Goal: Check status: Check status

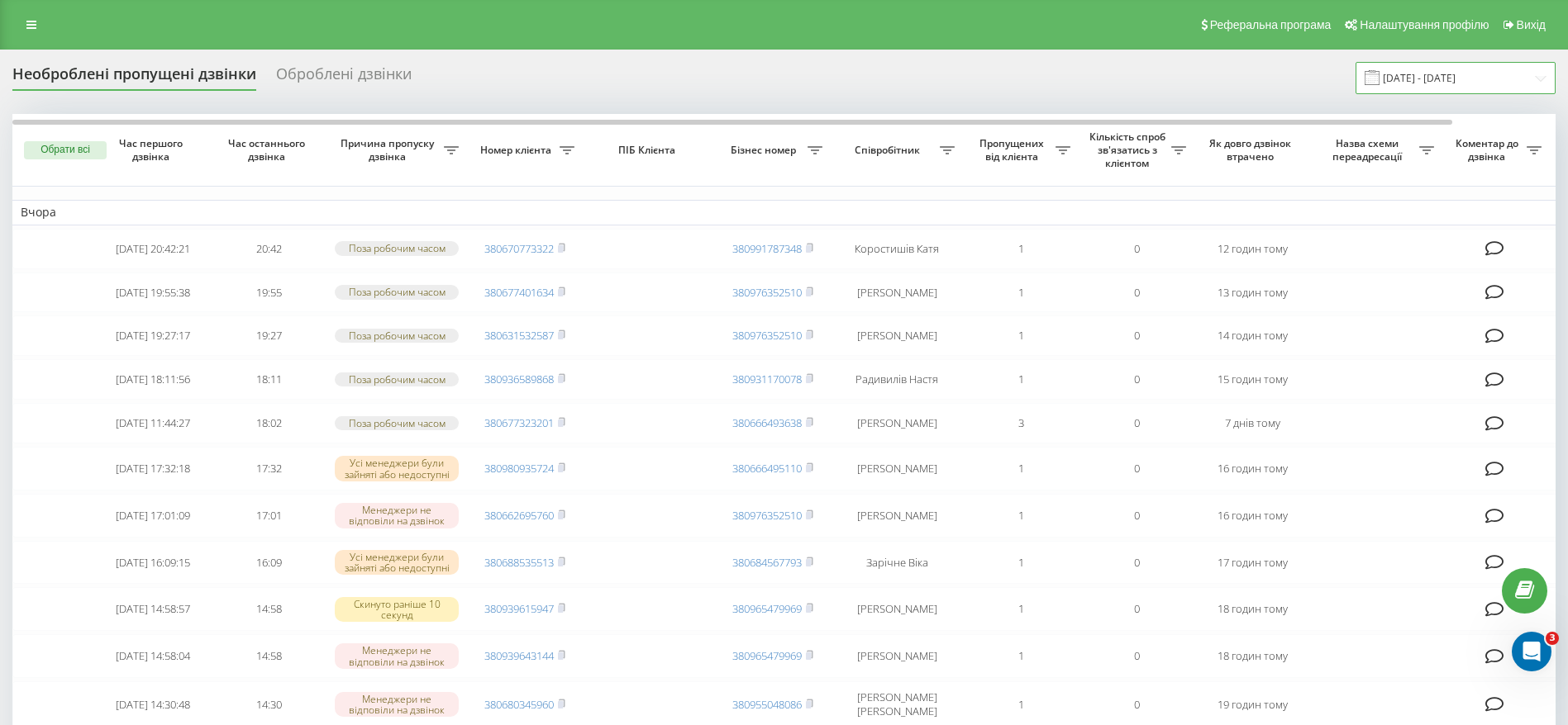
click at [1442, 76] on input "[DATE] - [DATE]" at bounding box center [1456, 77] width 200 height 32
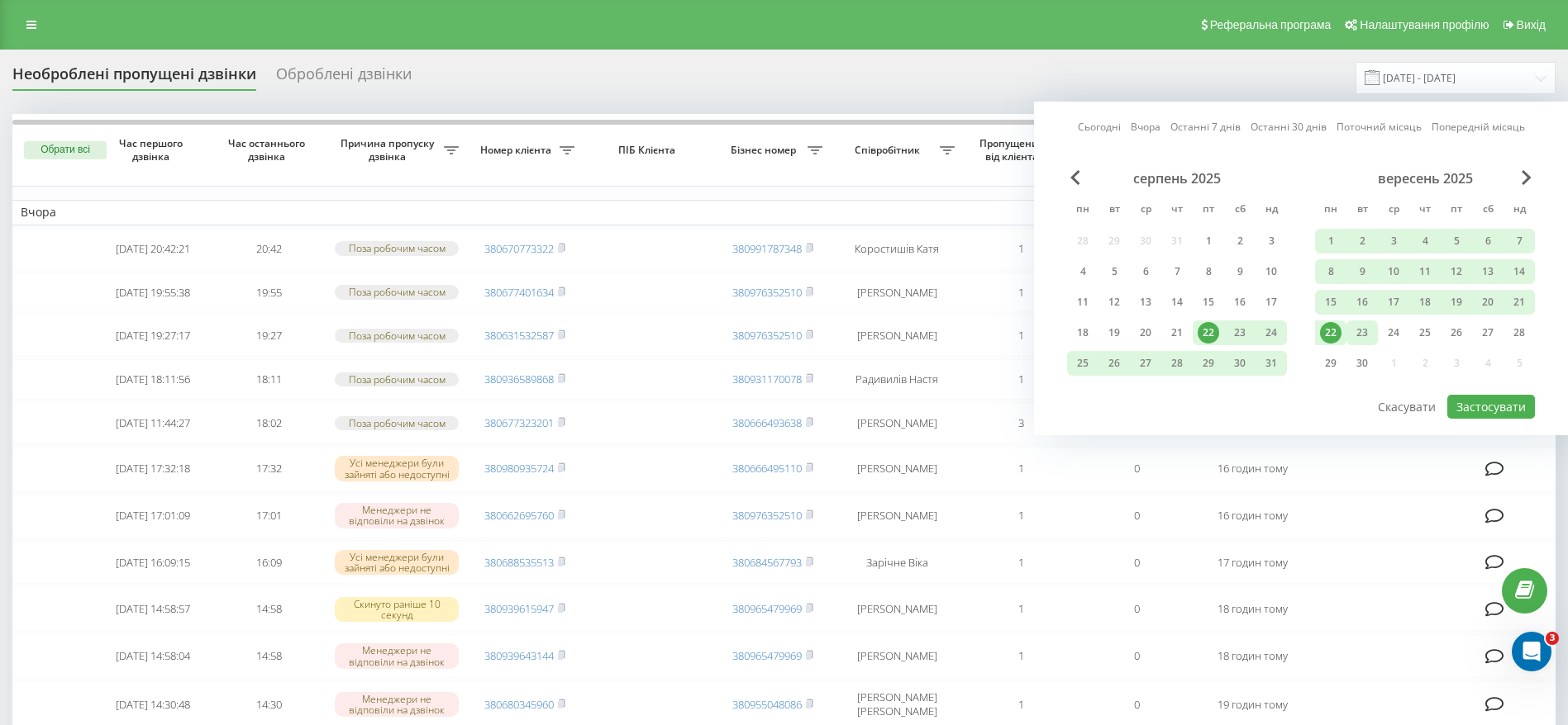
click at [1364, 331] on div "23" at bounding box center [1362, 333] width 22 height 22
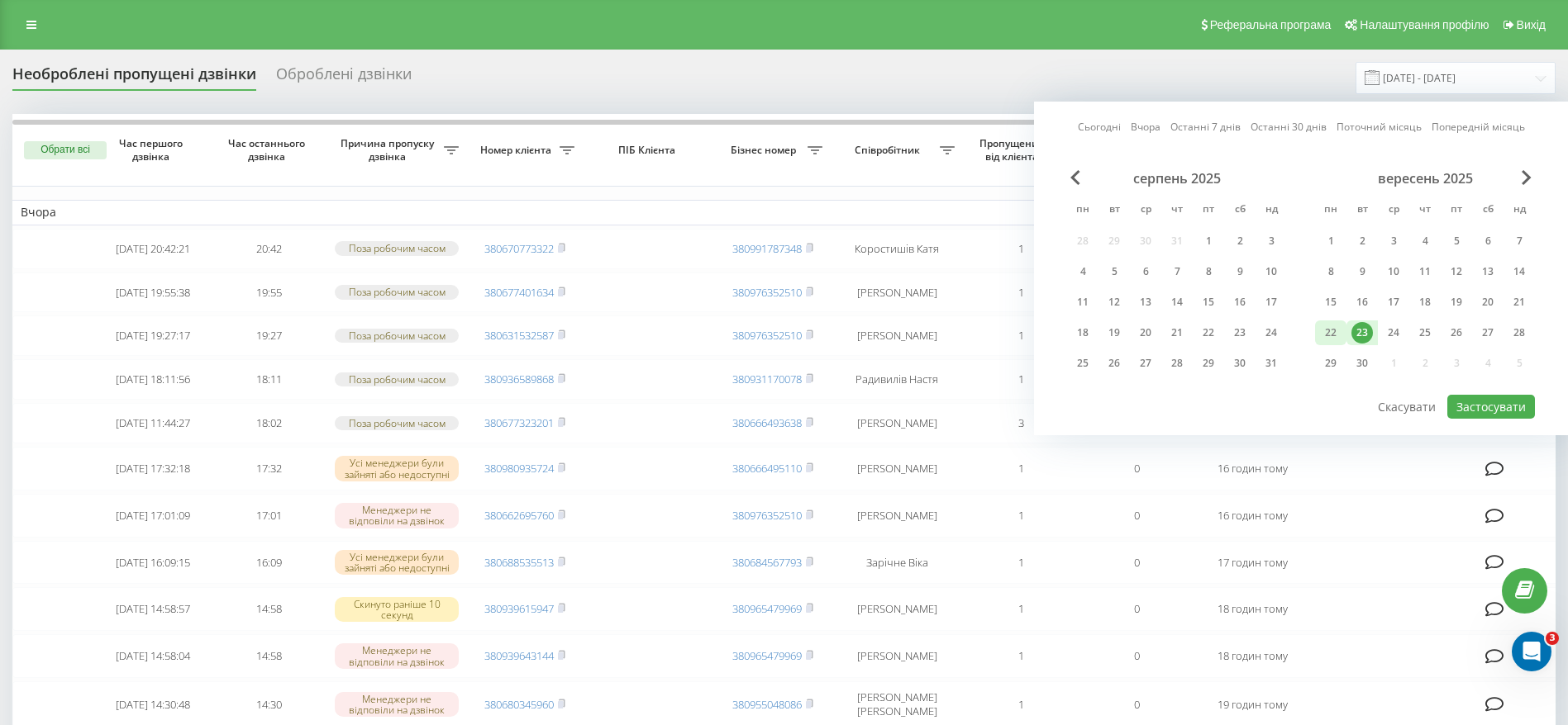
click at [1337, 329] on div "22" at bounding box center [1330, 333] width 22 height 22
click at [1458, 398] on button "Застосувати" at bounding box center [1491, 407] width 87 height 24
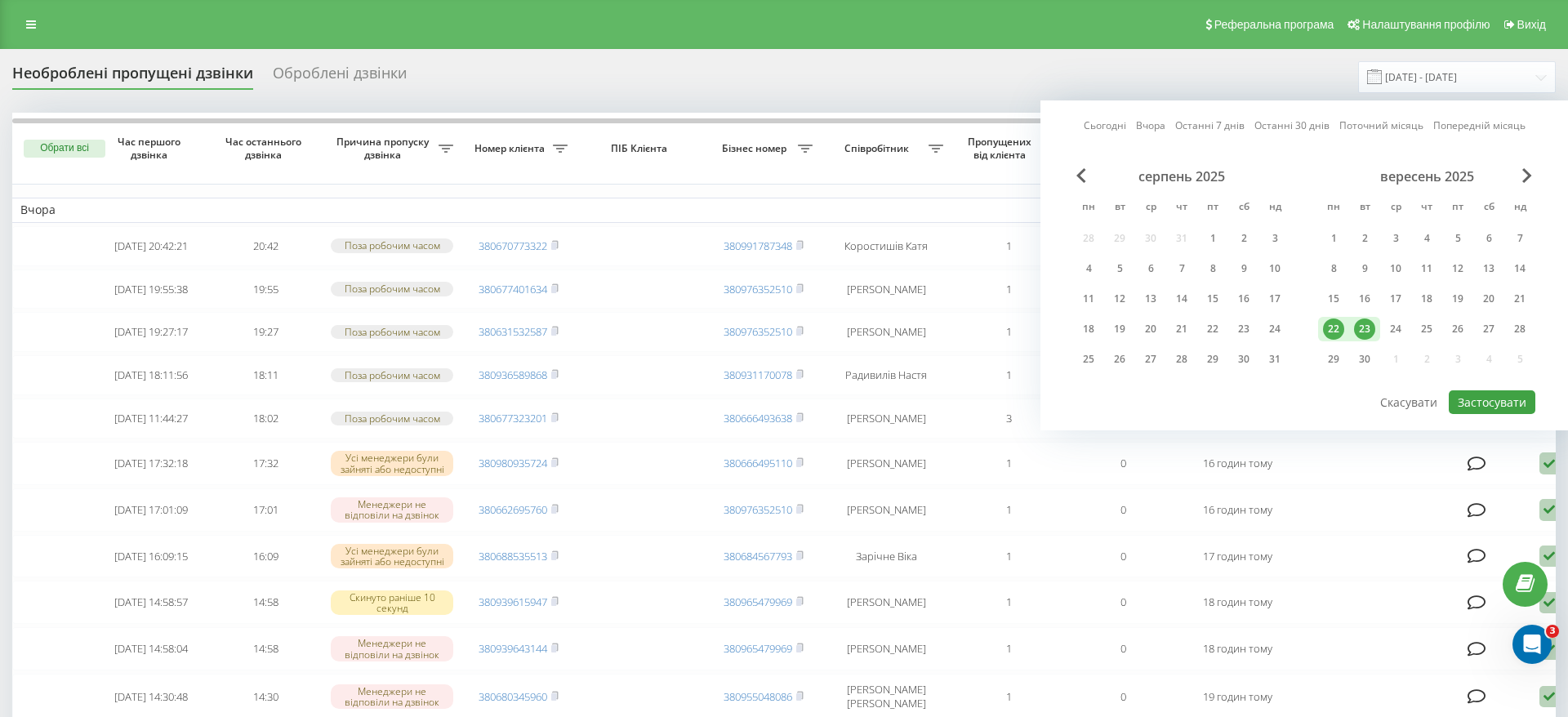
type input "[DATE] - [DATE]"
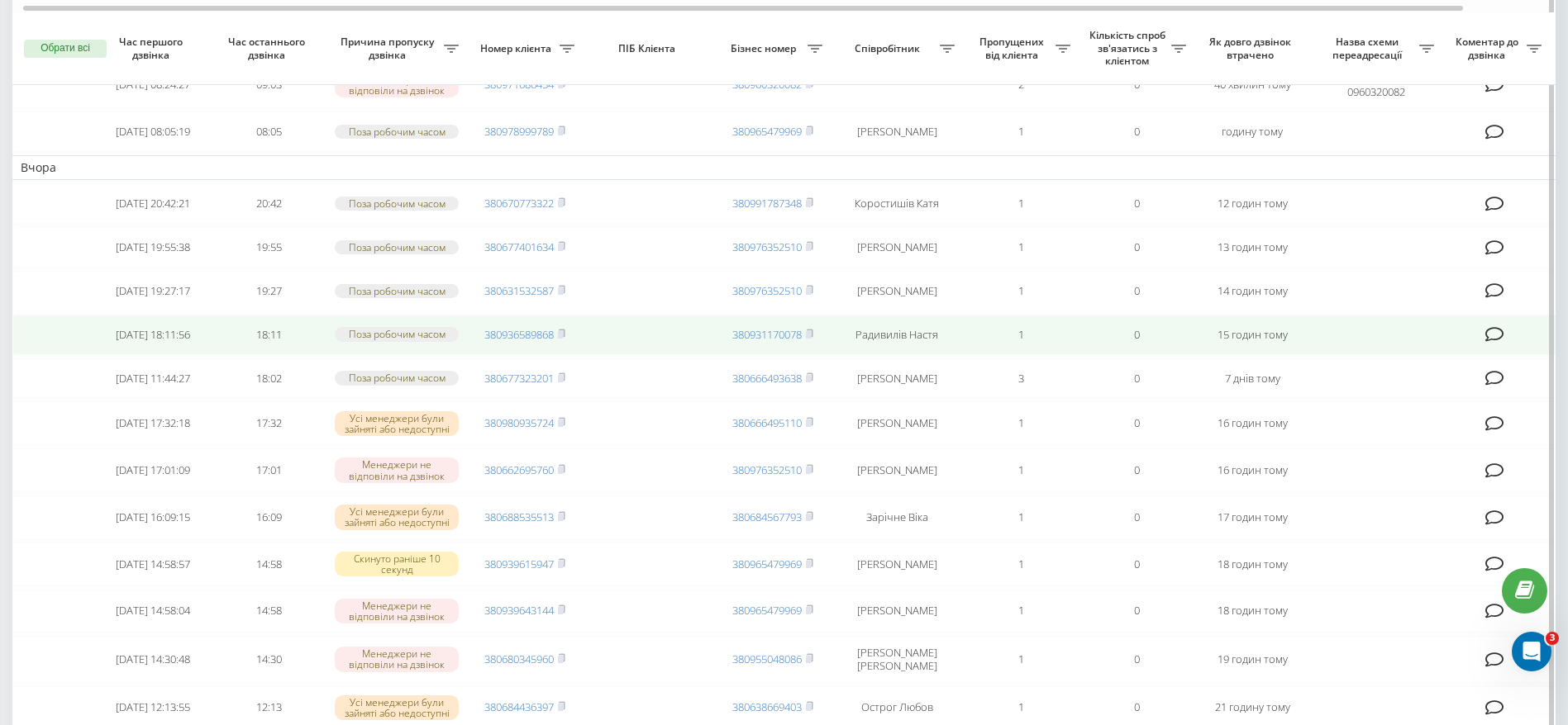
scroll to position [140, 0]
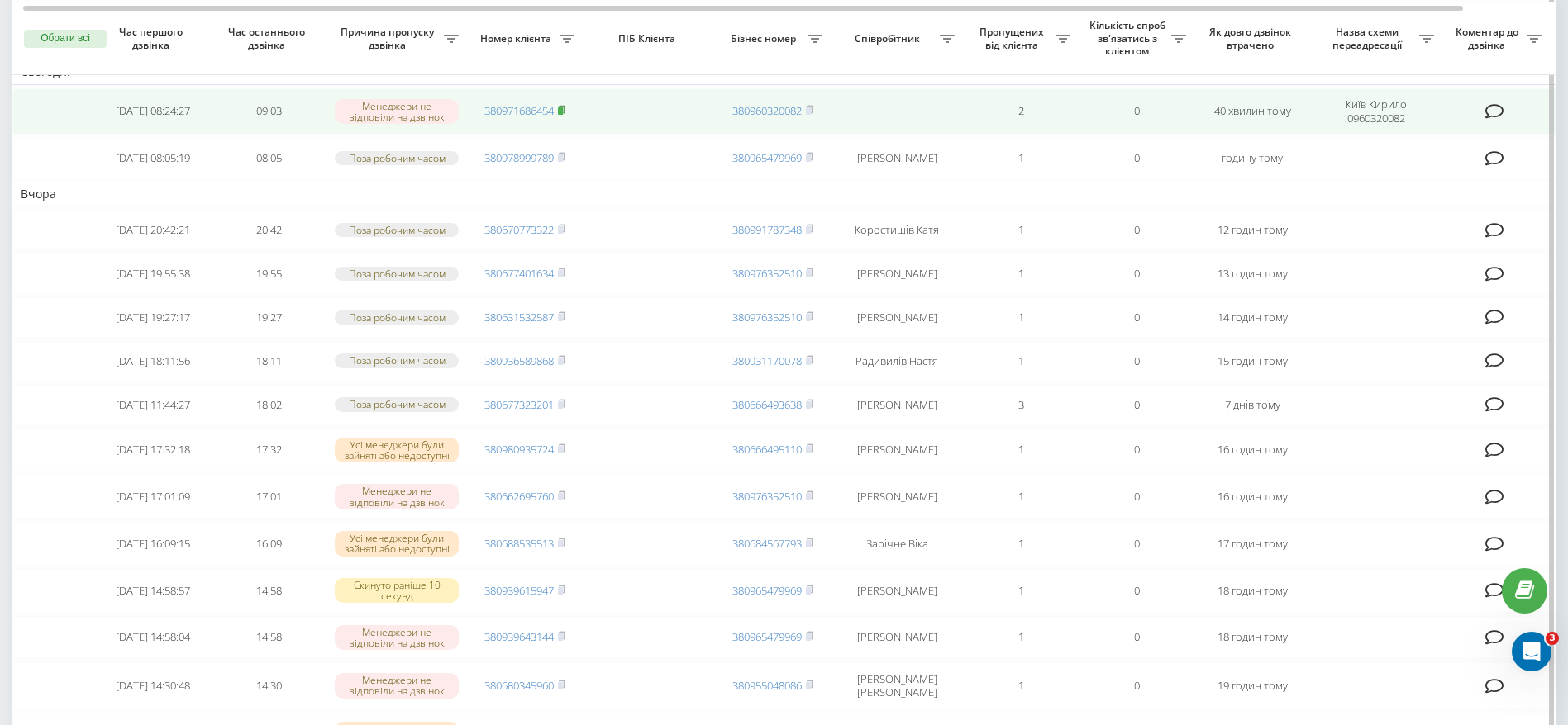
click at [561, 109] on rect at bounding box center [560, 111] width 5 height 7
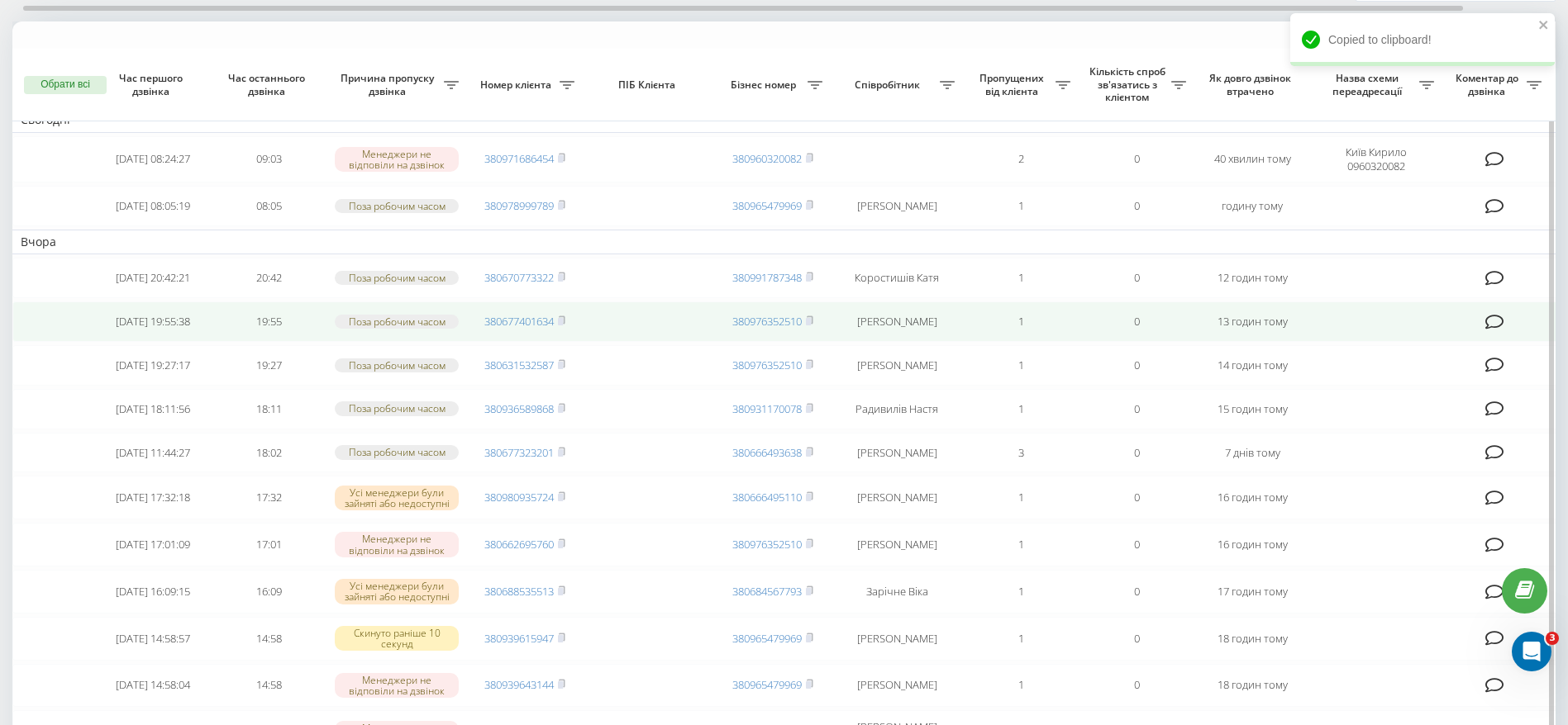
scroll to position [0, 0]
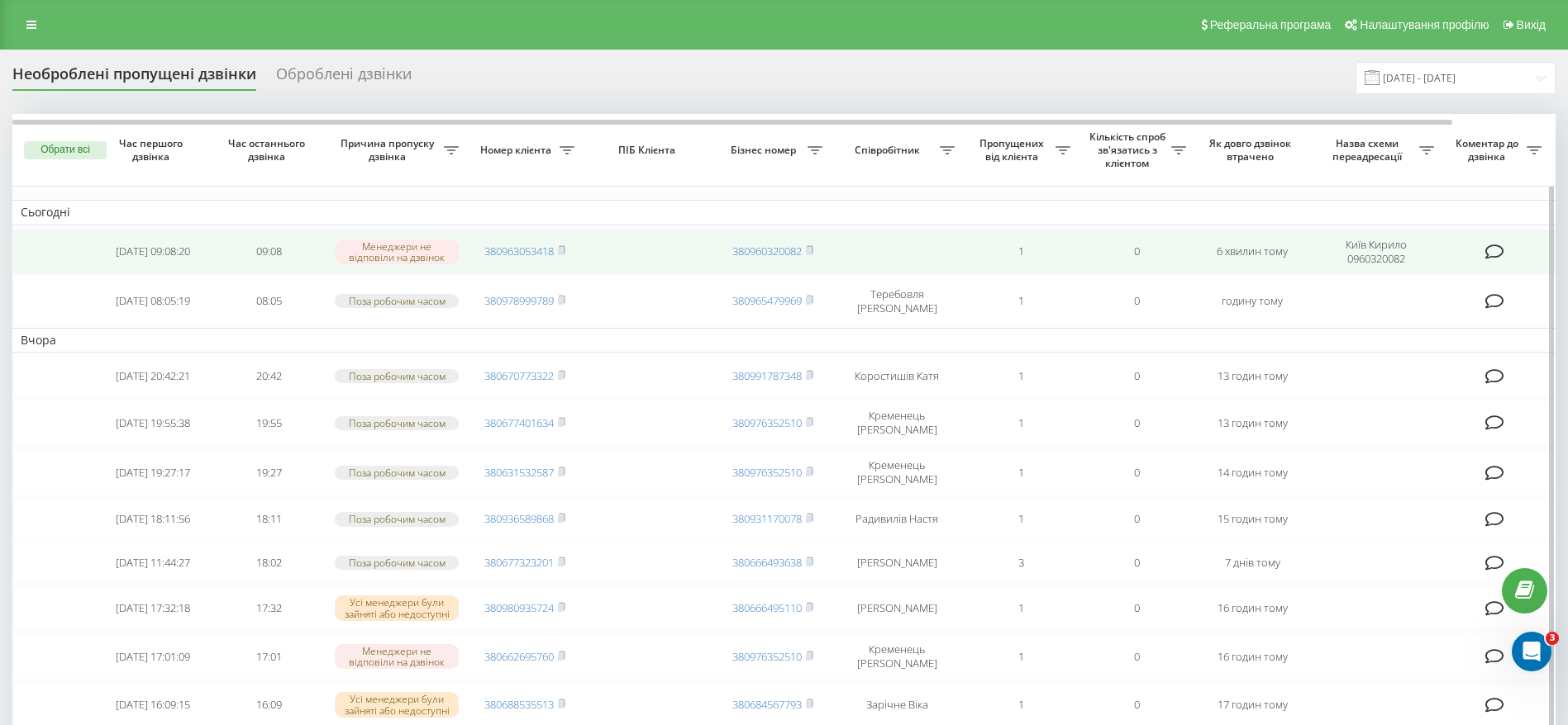
click at [563, 242] on td "380963053418" at bounding box center [524, 252] width 116 height 46
click at [561, 247] on icon at bounding box center [561, 250] width 5 height 7
